Goal: Information Seeking & Learning: Learn about a topic

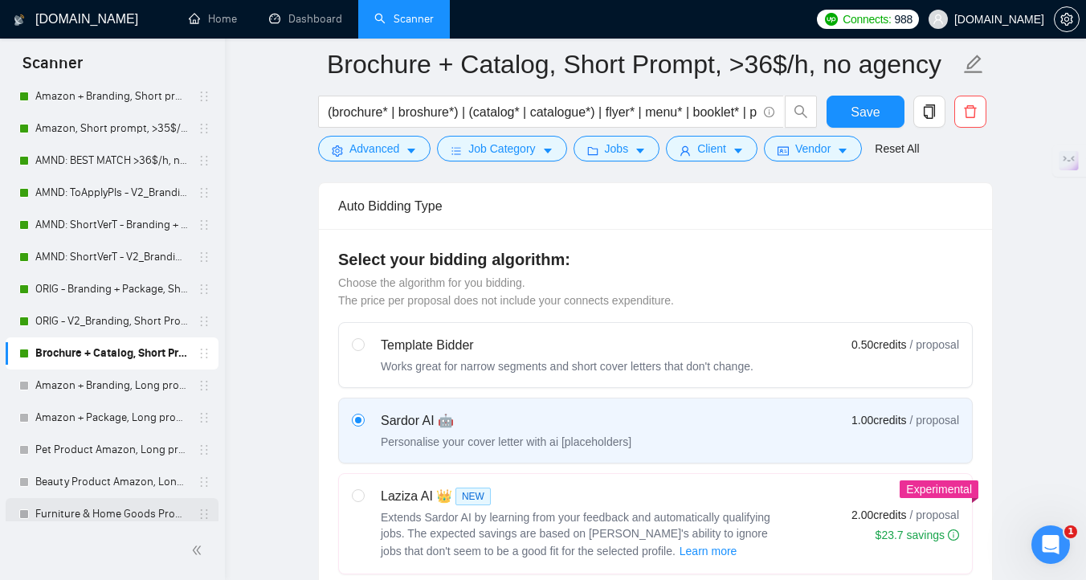
scroll to position [232, 0]
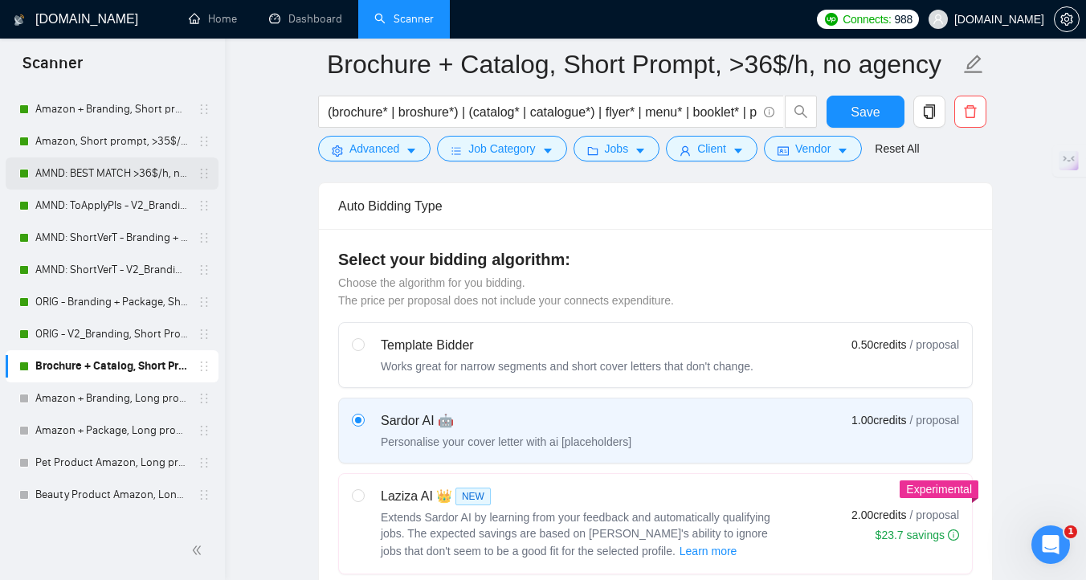
click at [108, 182] on link "AMND: BEST MATCH >36$/h, no agency" at bounding box center [111, 173] width 153 height 32
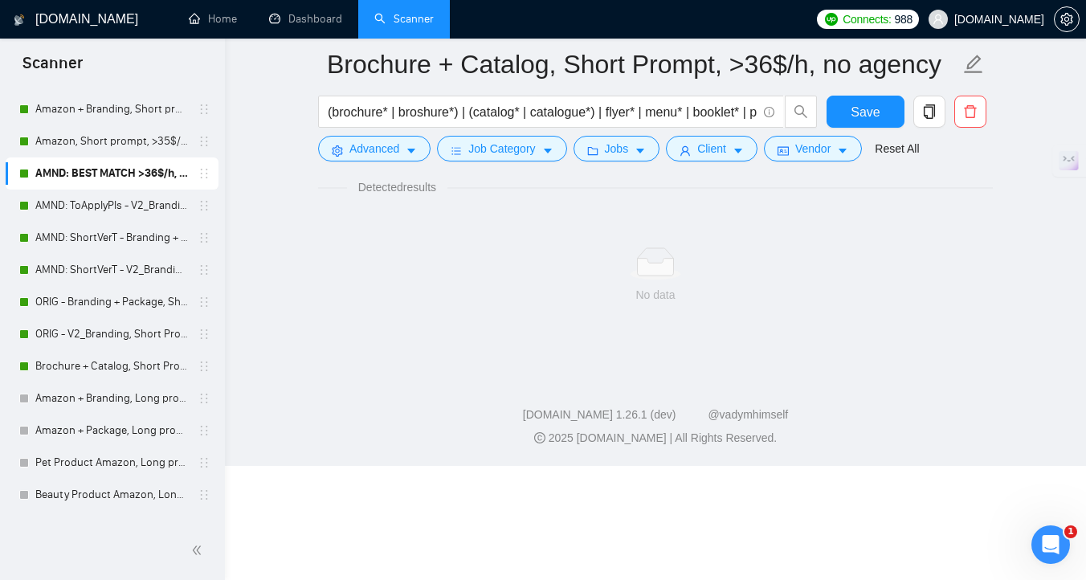
scroll to position [6, 0]
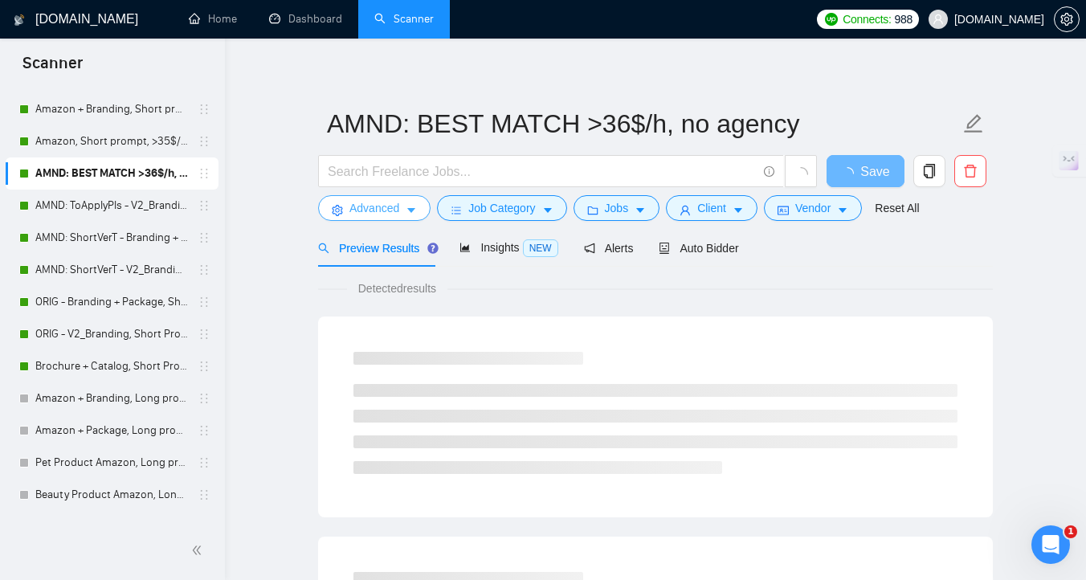
click at [356, 208] on span "Advanced" at bounding box center [375, 208] width 50 height 18
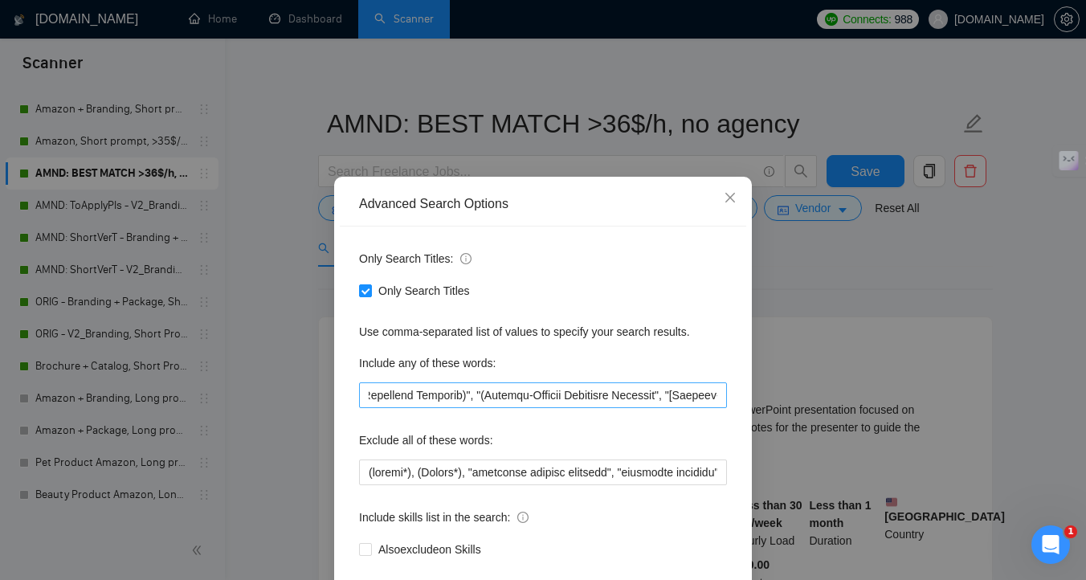
scroll to position [0, 4146]
click at [659, 156] on div "Advanced Search Options Only Search Titles: Only Search Titles Use comma-separa…" at bounding box center [543, 290] width 1086 height 580
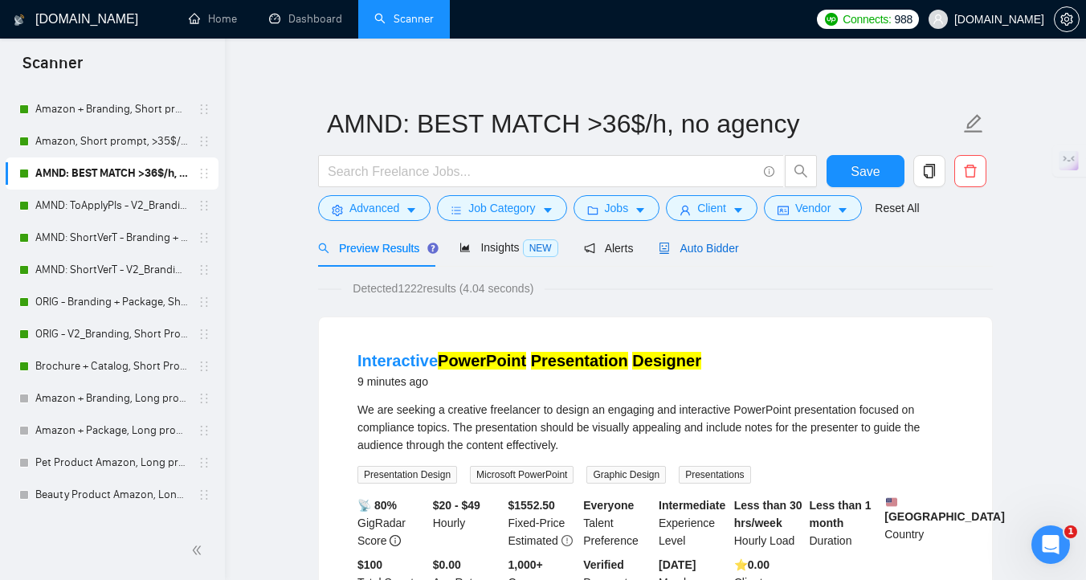
click at [691, 256] on div "Auto Bidder" at bounding box center [699, 248] width 80 height 18
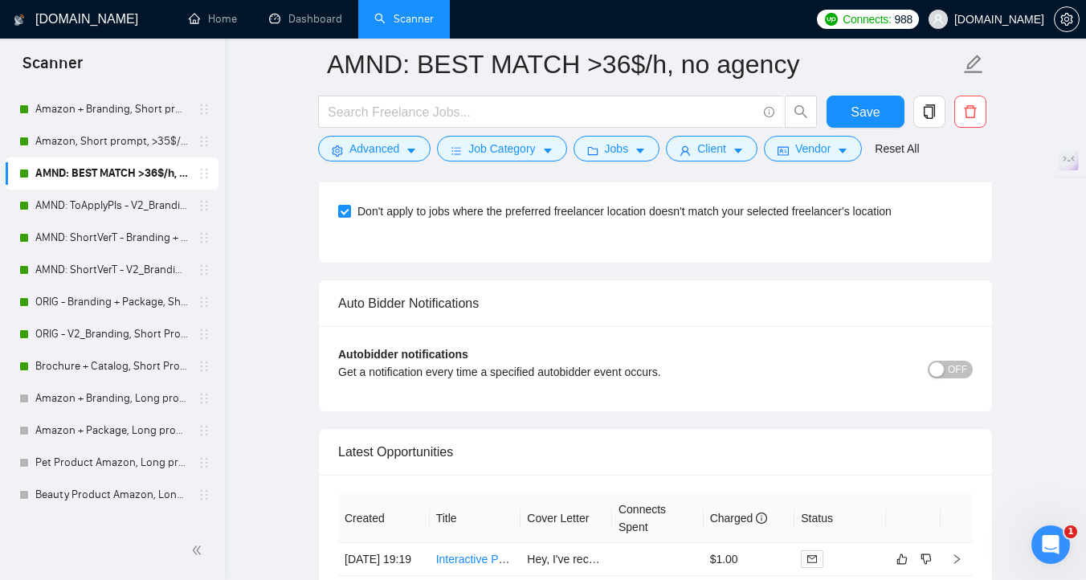
scroll to position [4038, 0]
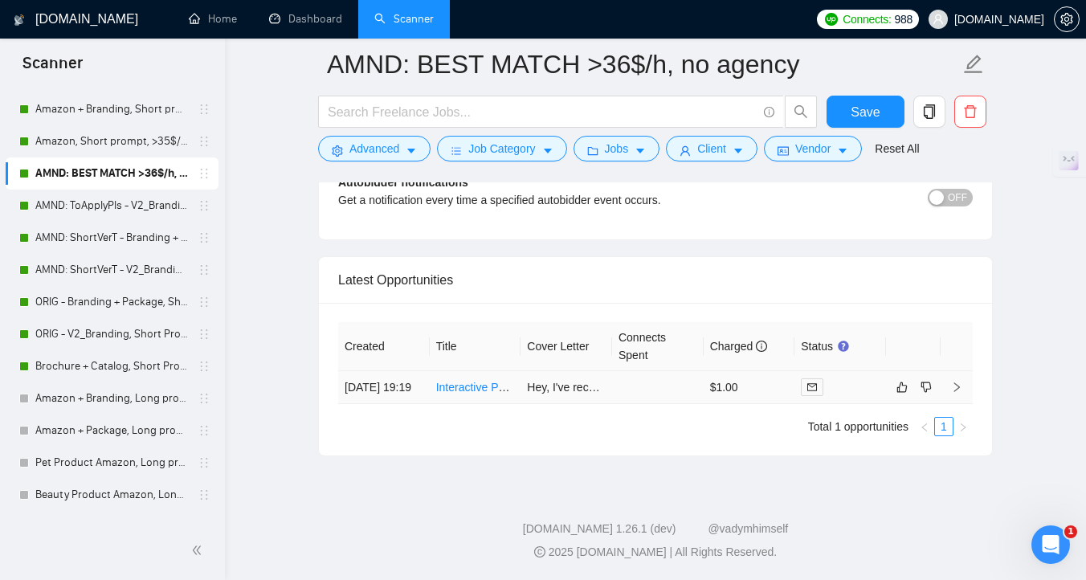
click at [468, 389] on td "Interactive PowerPoint Presentation Designer" at bounding box center [476, 387] width 92 height 33
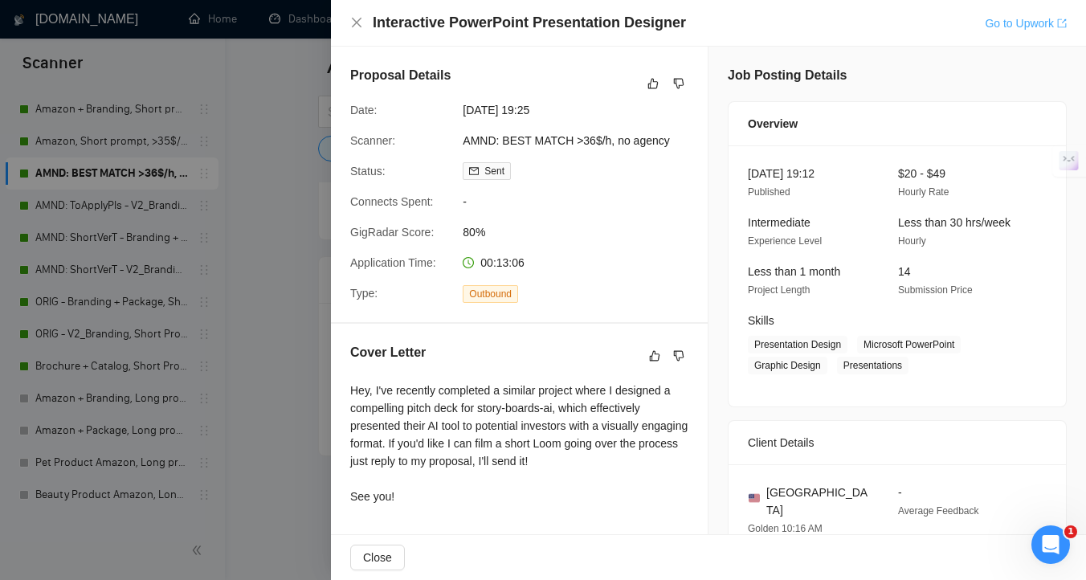
click at [1041, 18] on link "Go to Upwork" at bounding box center [1026, 23] width 82 height 13
click at [1019, 17] on link "Go to Upwork" at bounding box center [1026, 23] width 82 height 13
click at [222, 277] on div at bounding box center [543, 290] width 1086 height 580
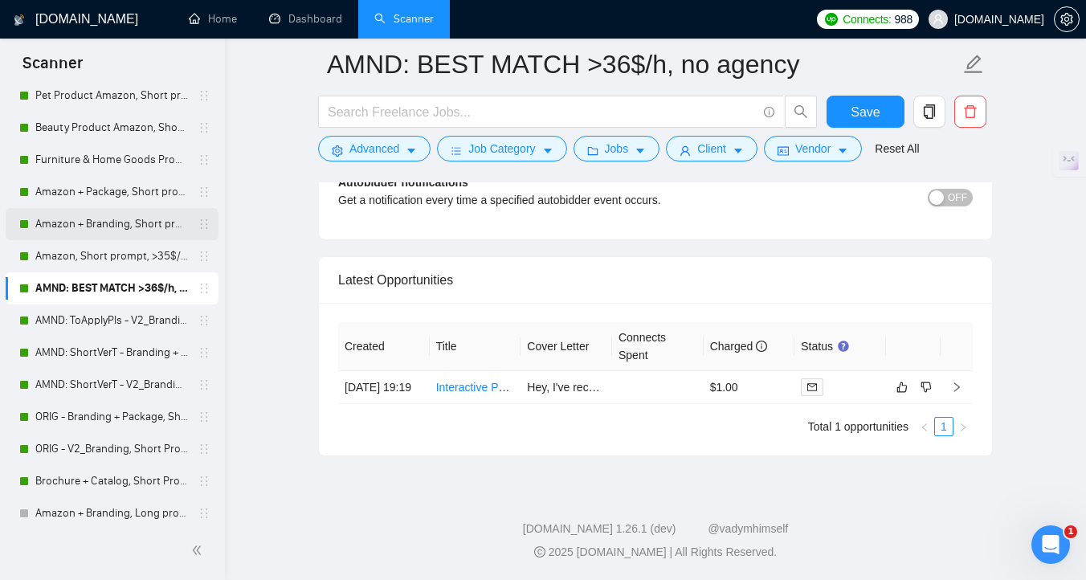
scroll to position [115, 0]
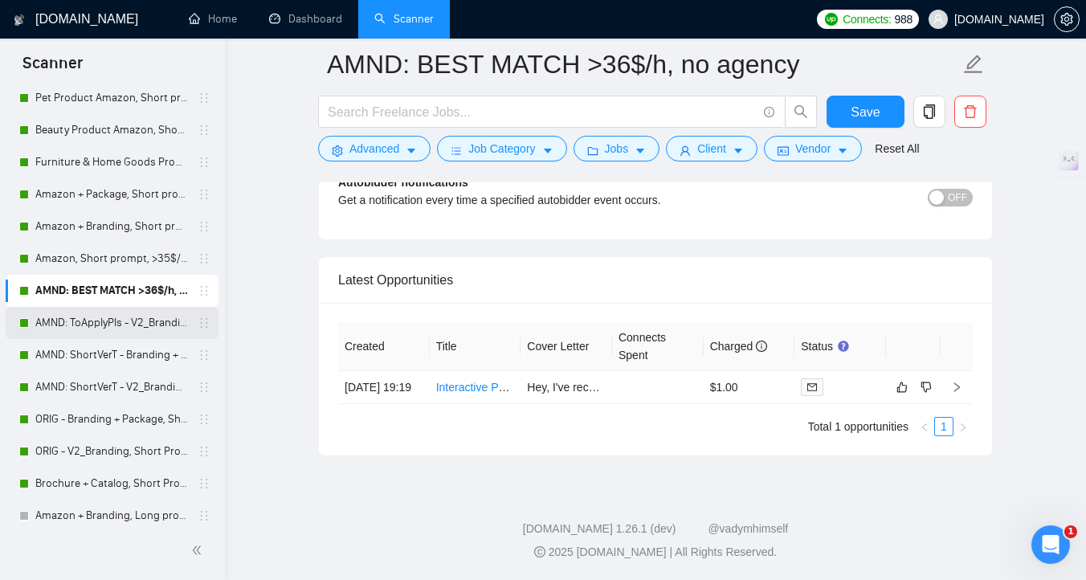
click at [94, 333] on link "AMND: ToApplyPls - V2_Branding, Short Prompt, >36$/h, no agency" at bounding box center [111, 323] width 153 height 32
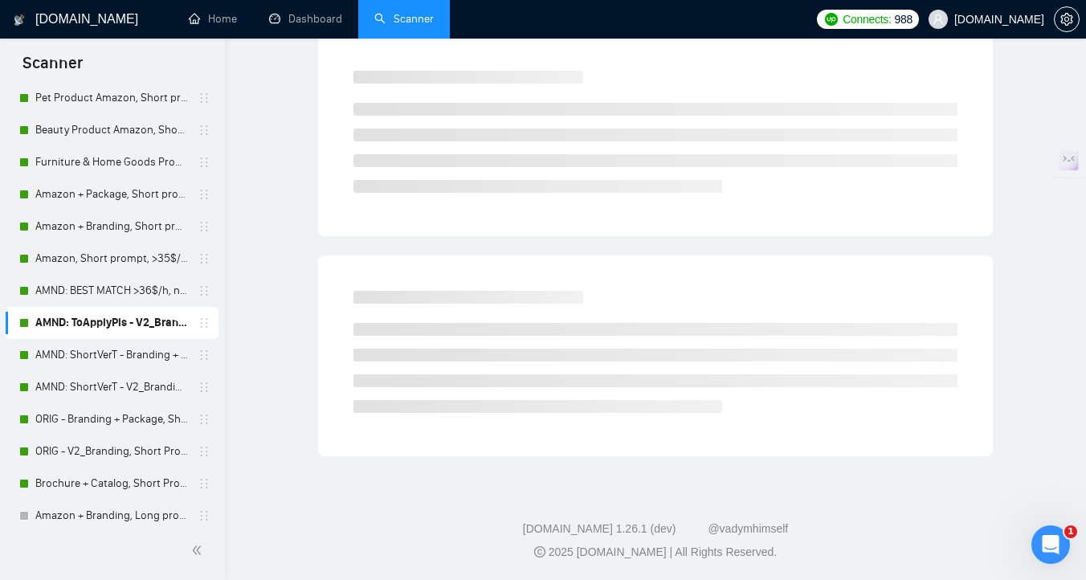
scroll to position [6, 0]
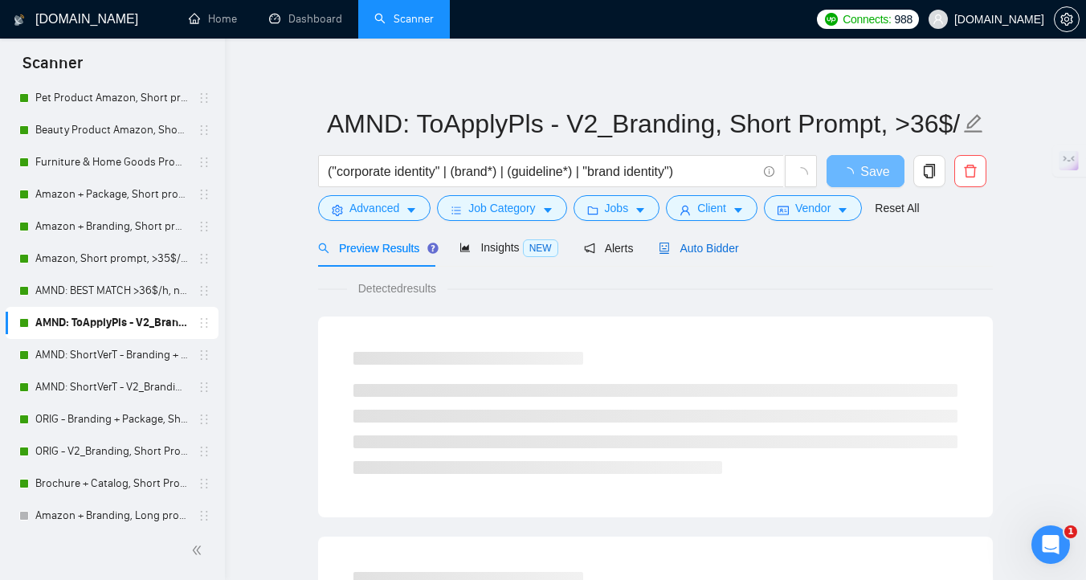
click at [681, 256] on div "Auto Bidder" at bounding box center [699, 248] width 80 height 18
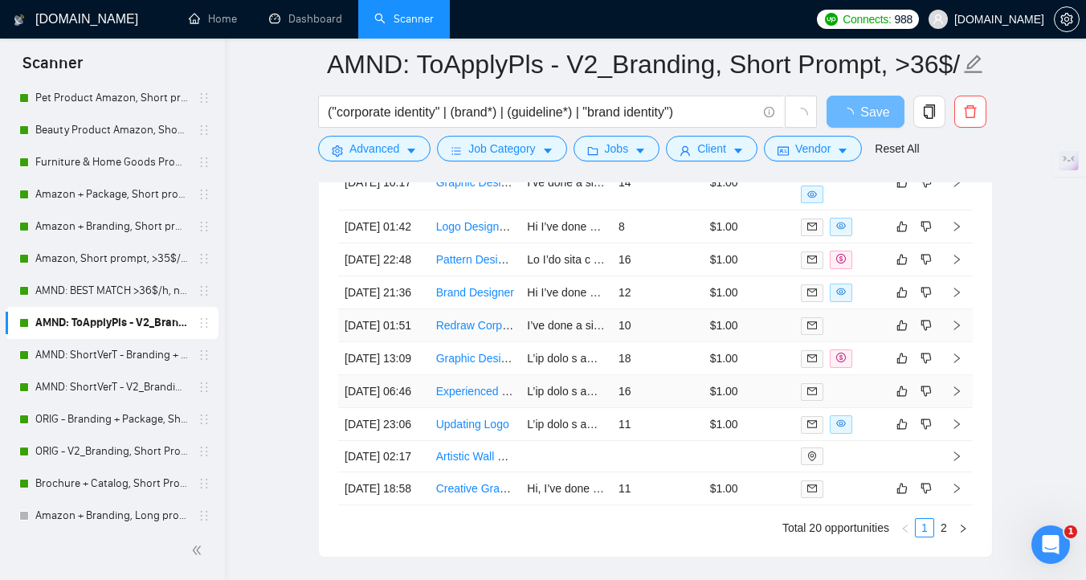
scroll to position [3995, 0]
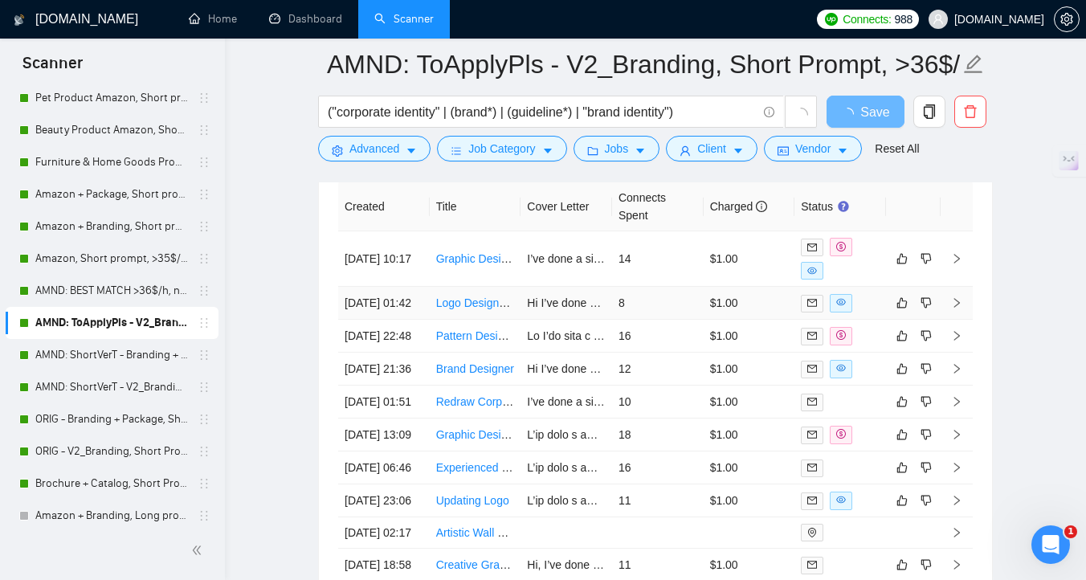
click at [476, 320] on td "Logo Designer / Illustrator to Finalise Existing Logo Sketch" at bounding box center [476, 303] width 92 height 33
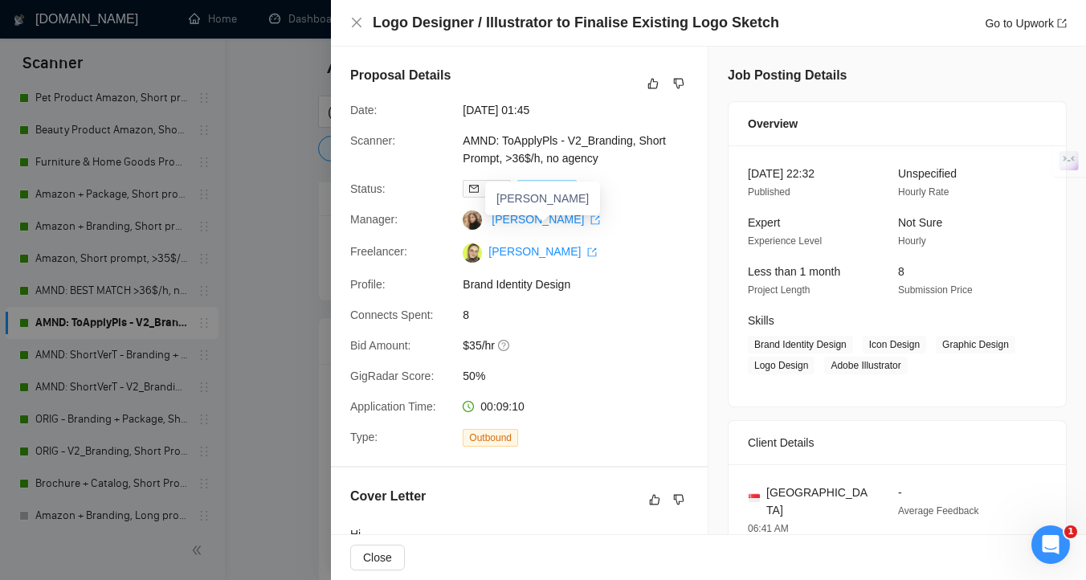
click at [550, 188] on div "[PERSON_NAME]" at bounding box center [542, 199] width 115 height 34
click at [564, 223] on link "[PERSON_NAME]" at bounding box center [546, 219] width 108 height 13
click at [1033, 17] on link "Go to Upwork" at bounding box center [1026, 23] width 82 height 13
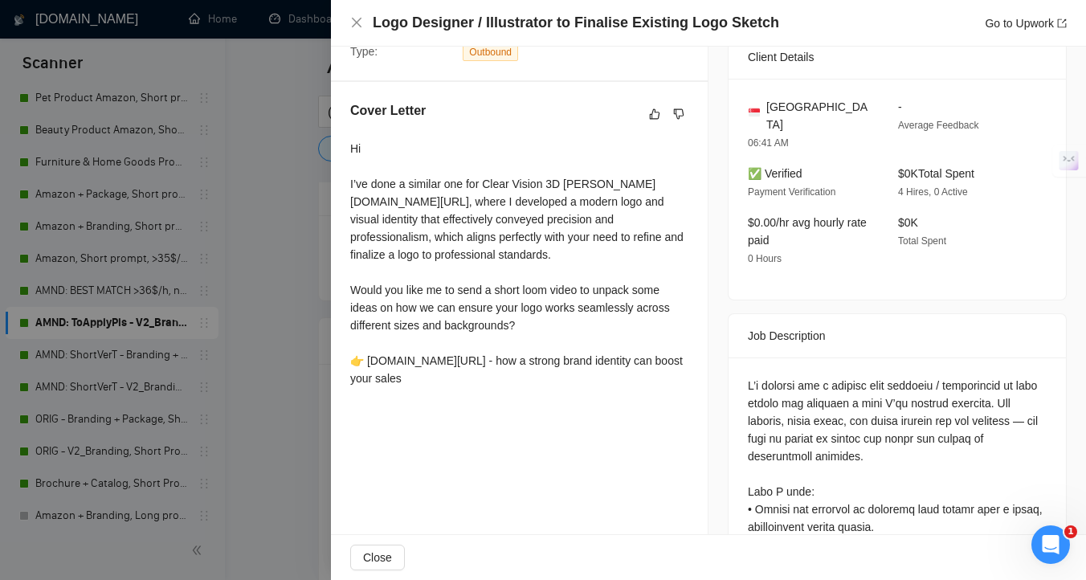
scroll to position [473, 0]
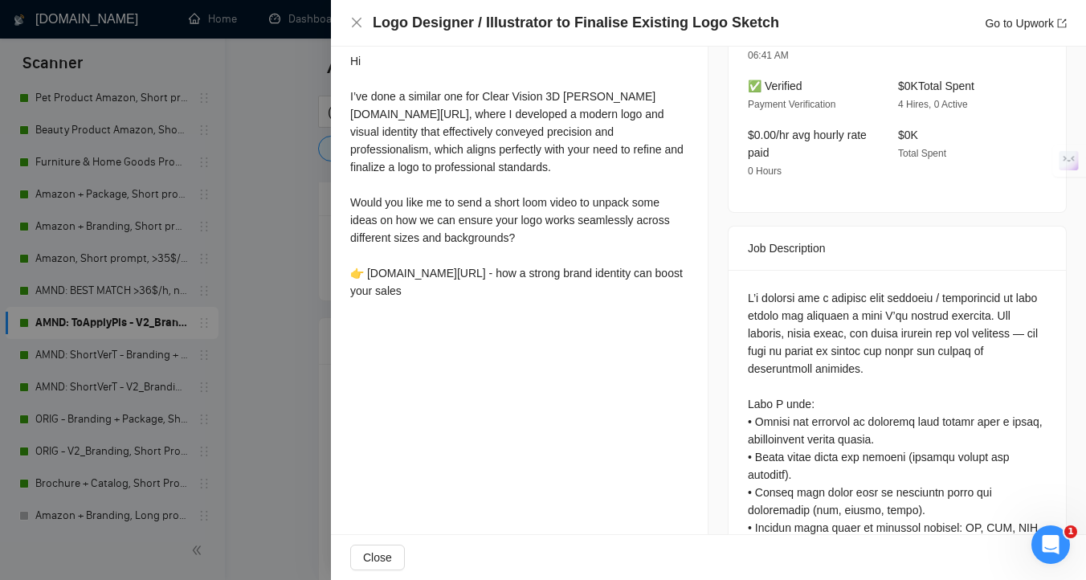
click at [244, 385] on div at bounding box center [543, 290] width 1086 height 580
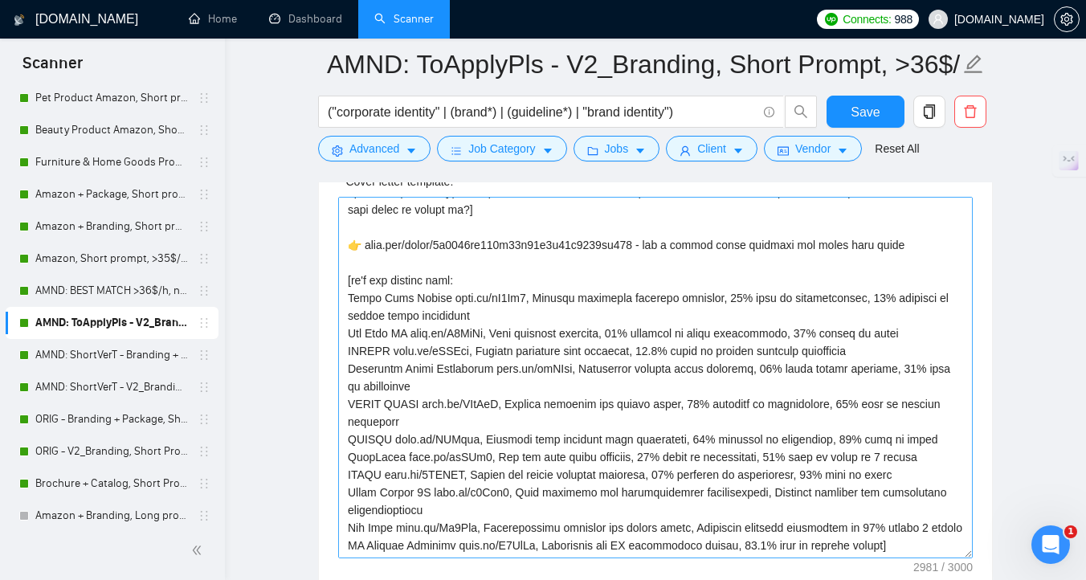
scroll to position [424, 0]
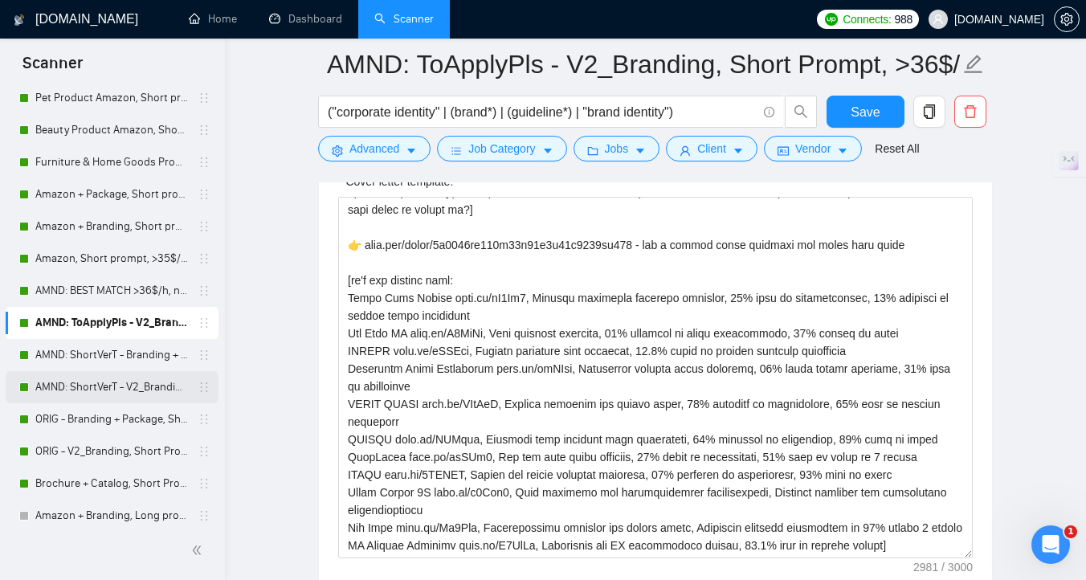
click at [137, 390] on link "AMND: ShortVerT - V2_Branding, Short Prompt, >36$/h, no agency" at bounding box center [111, 387] width 153 height 32
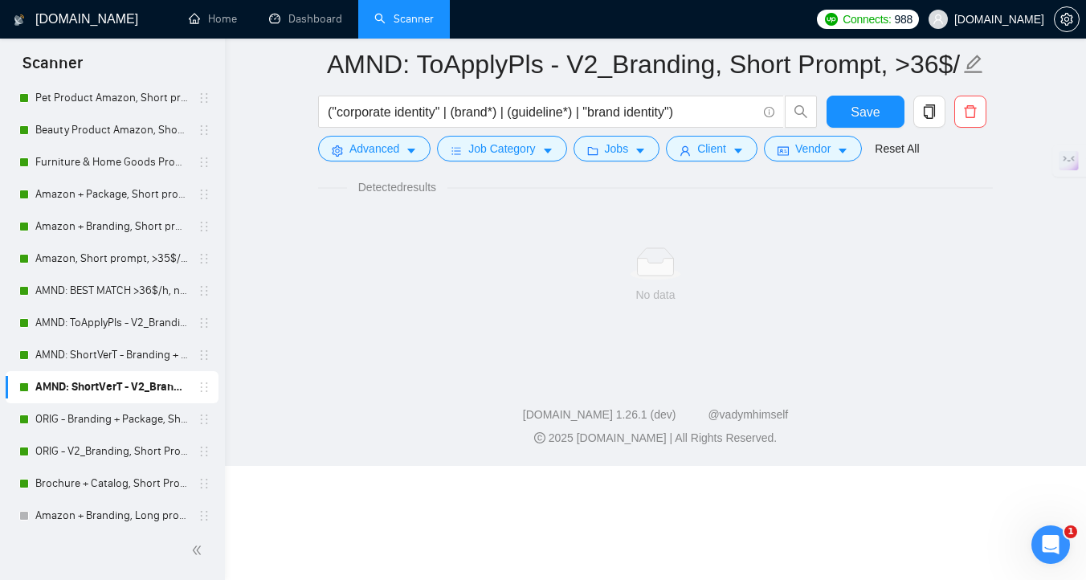
scroll to position [6, 0]
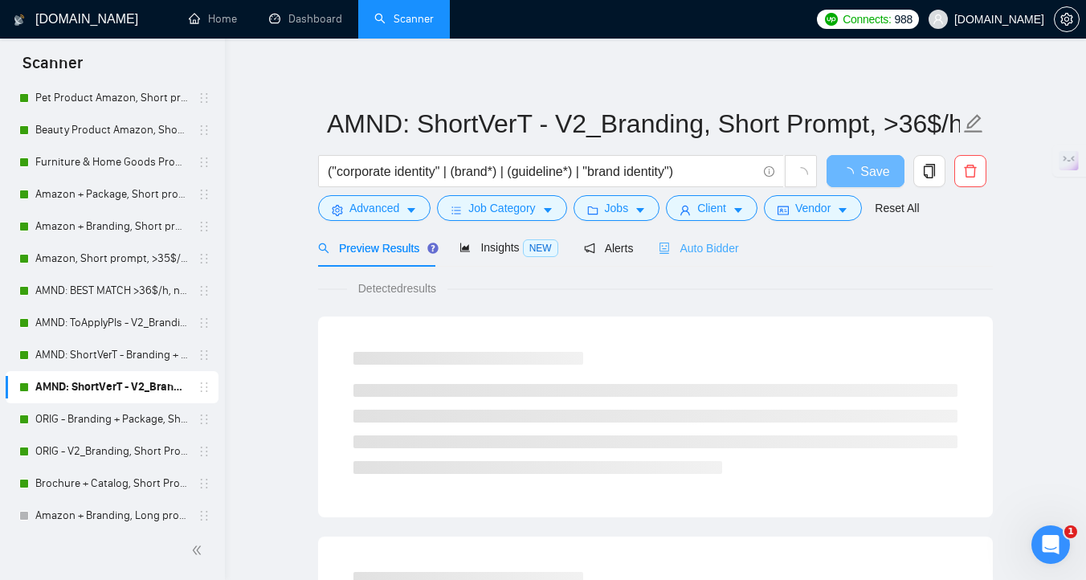
click at [708, 260] on div "Auto Bidder" at bounding box center [699, 248] width 80 height 38
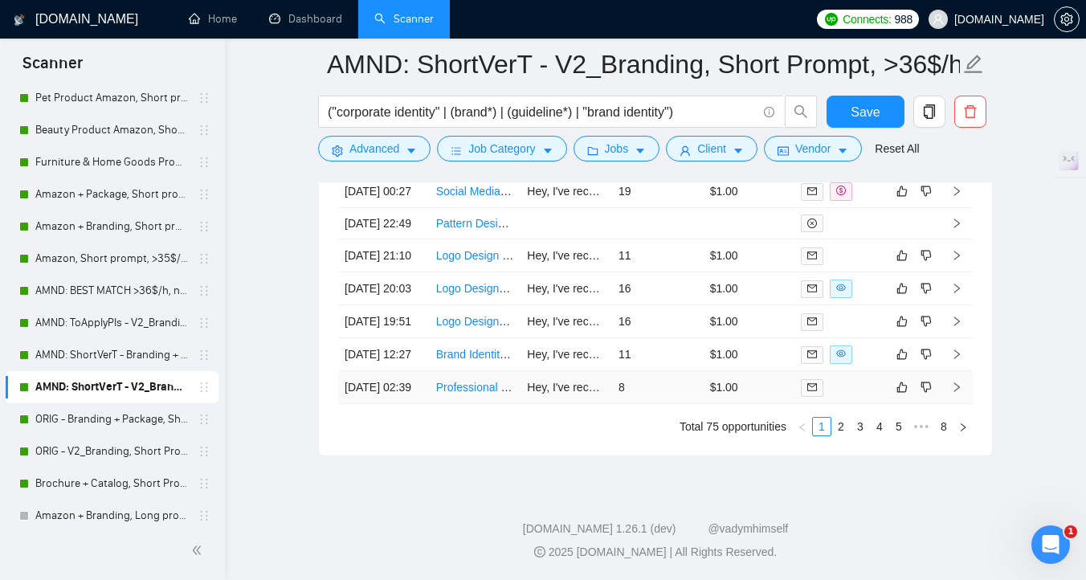
scroll to position [4431, 0]
click at [446, 361] on link "Brand Identity Designer for Boutique International Venture" at bounding box center [580, 354] width 288 height 13
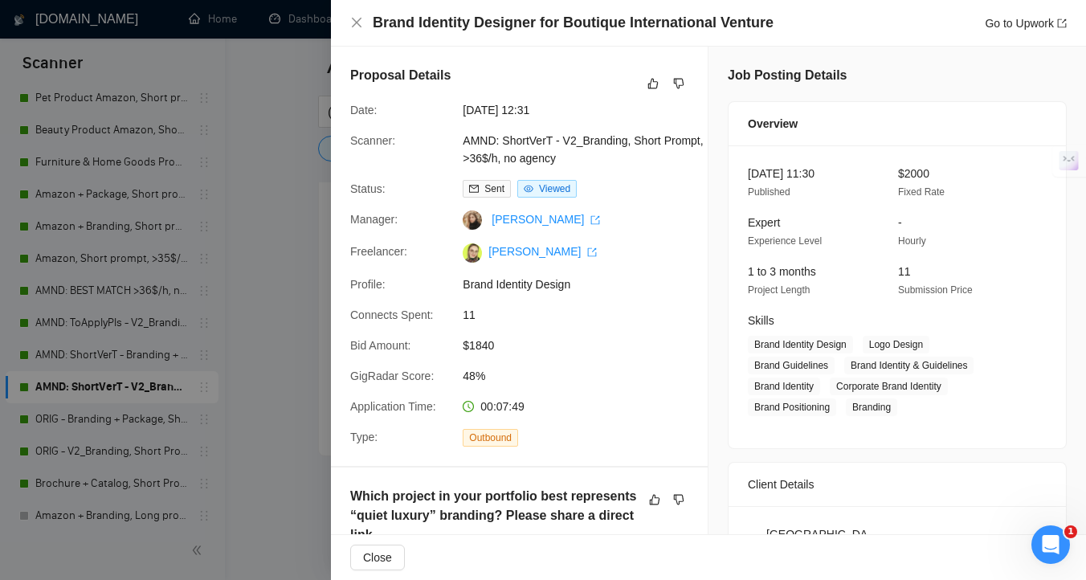
click at [303, 300] on div at bounding box center [543, 290] width 1086 height 580
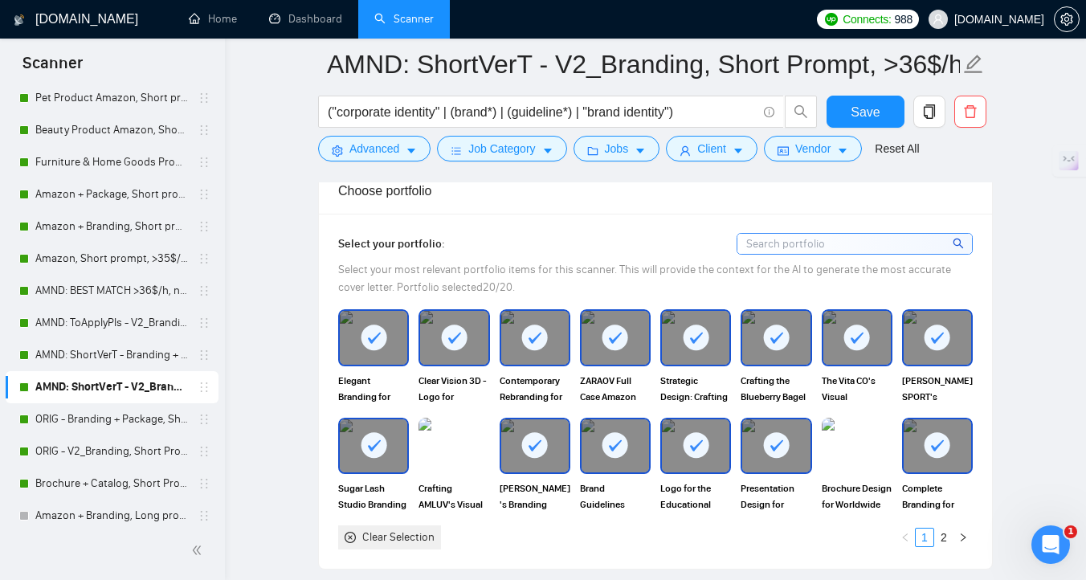
scroll to position [1485, 0]
